Goal: Task Accomplishment & Management: Complete application form

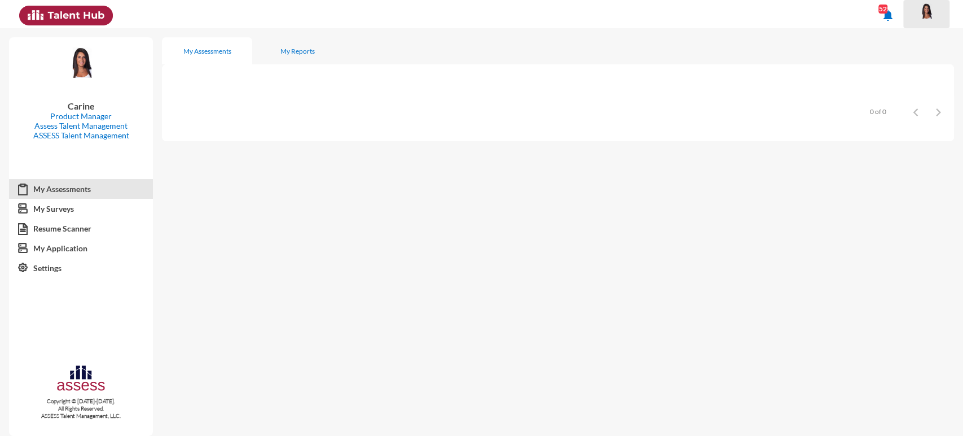
click at [927, 12] on img at bounding box center [926, 11] width 23 height 17
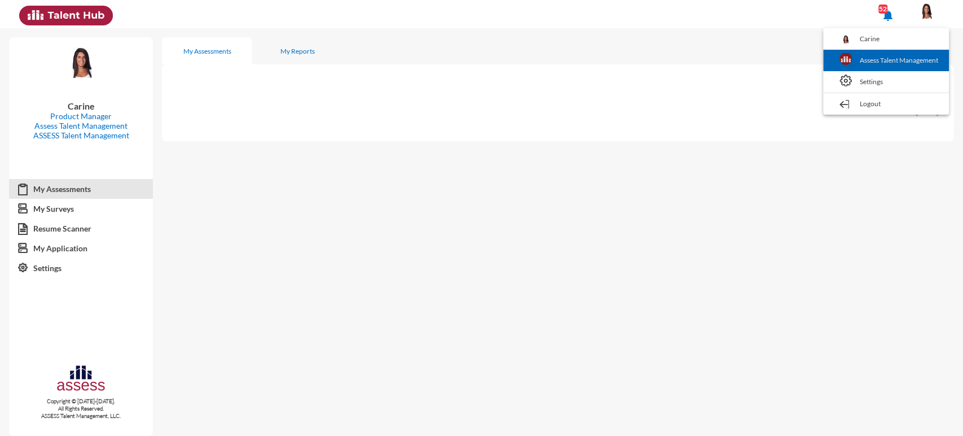
click at [903, 53] on link "Assess Talent Management" at bounding box center [886, 60] width 115 height 21
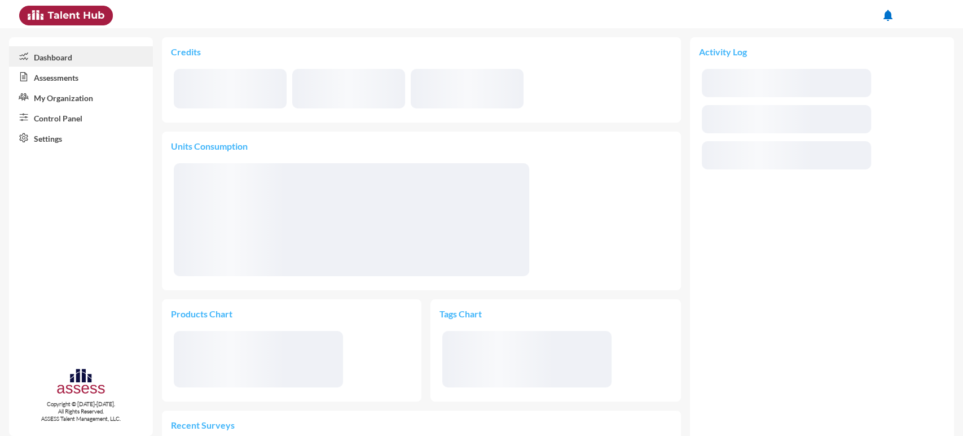
click at [64, 78] on link "Assessments" at bounding box center [81, 77] width 144 height 20
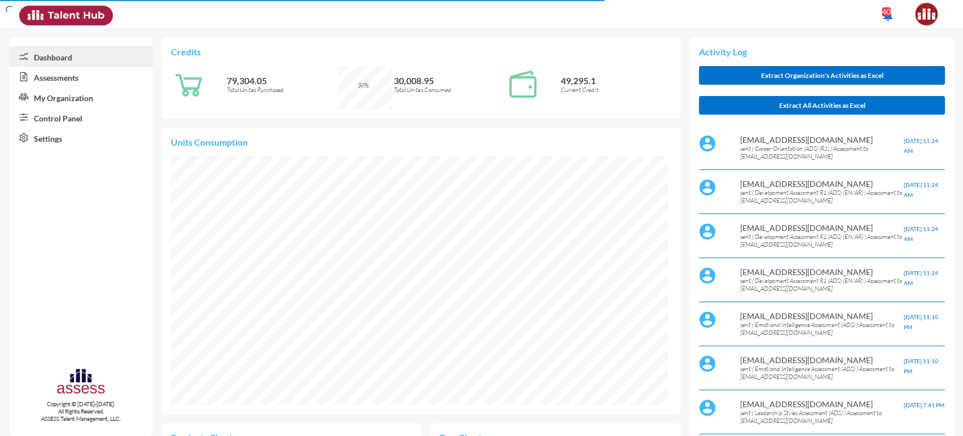
scroll to position [115, 230]
click at [81, 70] on link "Assessments" at bounding box center [81, 77] width 144 height 20
click at [81, 76] on link "Assessments" at bounding box center [81, 77] width 144 height 20
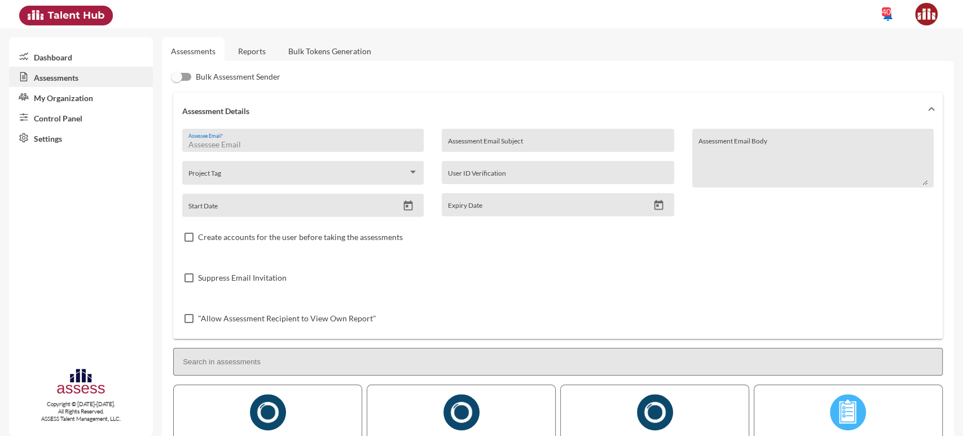
click at [208, 143] on input "Assessee Email *" at bounding box center [303, 144] width 230 height 9
click at [207, 150] on div "Assessee Email *" at bounding box center [303, 143] width 230 height 17
click at [202, 145] on input "Assessee Email *" at bounding box center [303, 144] width 230 height 9
type input "[EMAIL_ADDRESS][DOMAIN_NAME]"
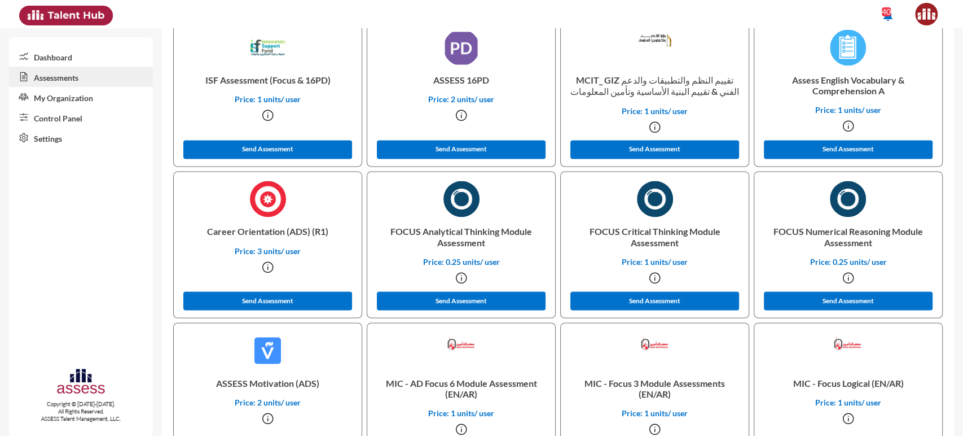
scroll to position [10950, 0]
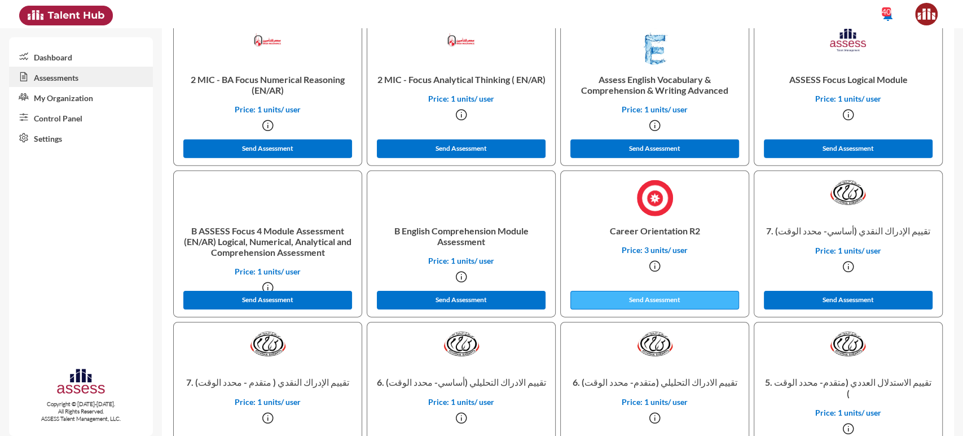
click at [662, 302] on button "Send Assessment" at bounding box center [654, 300] width 169 height 19
